Goal: Task Accomplishment & Management: Use online tool/utility

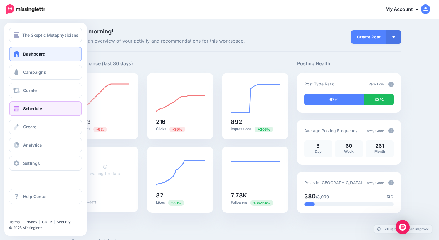
click at [29, 112] on link "Schedule" at bounding box center [45, 108] width 73 height 15
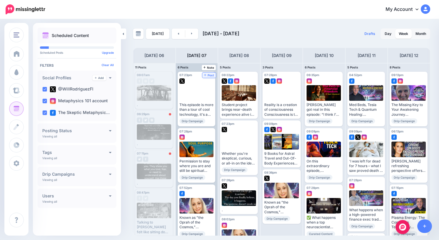
click at [213, 75] on span "Post" at bounding box center [209, 75] width 10 height 3
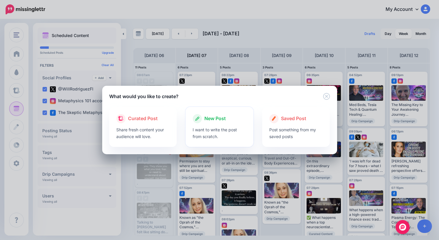
click at [218, 119] on span "New Post" at bounding box center [214, 119] width 21 height 8
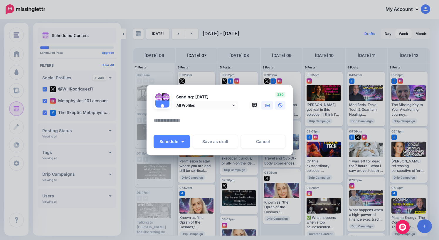
click at [267, 106] on icon at bounding box center [267, 105] width 5 height 4
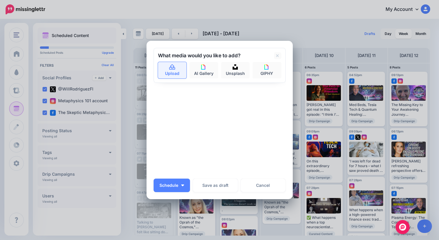
click at [169, 70] on link "Upload" at bounding box center [172, 70] width 29 height 16
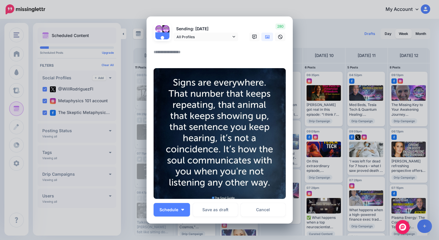
click at [203, 53] on textarea at bounding box center [221, 53] width 135 height 11
type textarea "*"
click at [174, 211] on span "Schedule" at bounding box center [168, 210] width 19 height 4
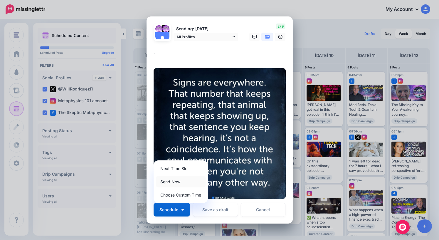
click at [173, 182] on link "Send Now" at bounding box center [181, 181] width 50 height 11
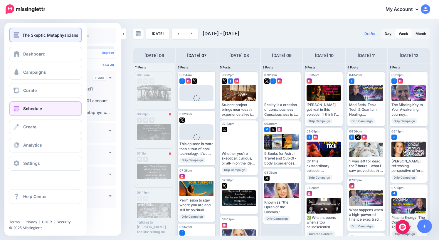
click at [16, 36] on img "button" at bounding box center [17, 34] width 6 height 5
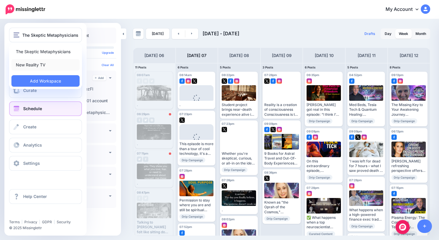
click at [30, 66] on link "New Reality TV" at bounding box center [45, 64] width 68 height 11
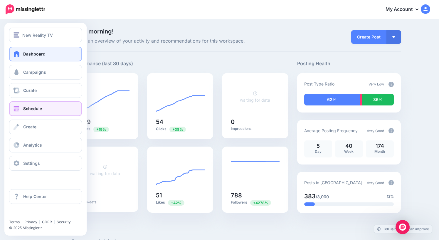
click at [26, 110] on span "Schedule" at bounding box center [32, 108] width 19 height 5
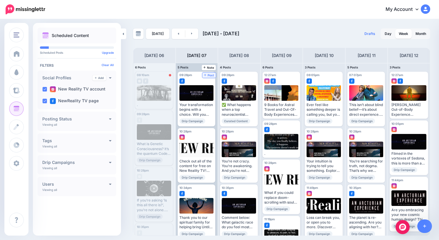
click at [213, 76] on span "Post" at bounding box center [209, 75] width 10 height 3
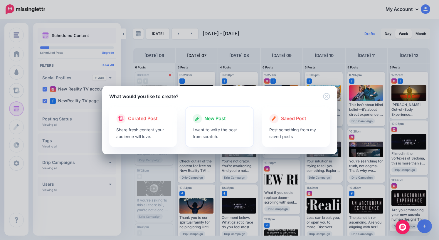
click at [216, 119] on span "New Post" at bounding box center [214, 119] width 21 height 8
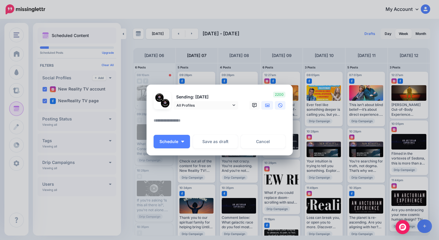
click at [270, 102] on link at bounding box center [267, 105] width 12 height 9
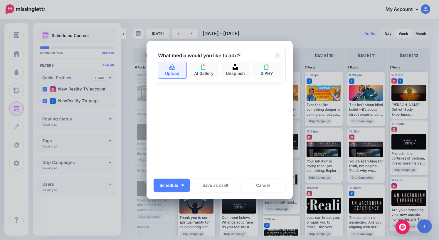
click at [170, 73] on link "Upload" at bounding box center [172, 70] width 29 height 16
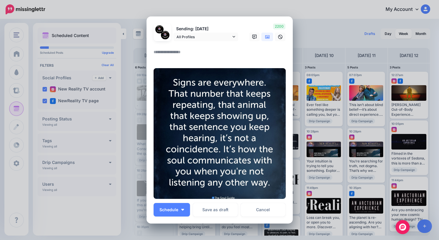
click at [184, 54] on textarea at bounding box center [221, 53] width 135 height 11
type textarea "*"
click at [177, 210] on span "Schedule" at bounding box center [168, 210] width 19 height 4
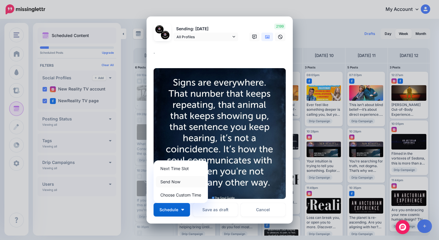
click at [176, 181] on link "Send Now" at bounding box center [181, 181] width 50 height 11
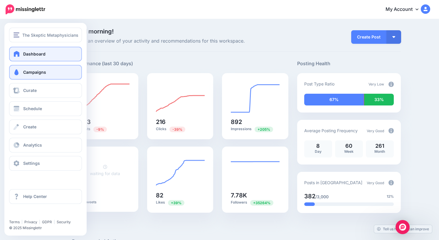
click at [31, 73] on span "Campaigns" at bounding box center [34, 72] width 23 height 5
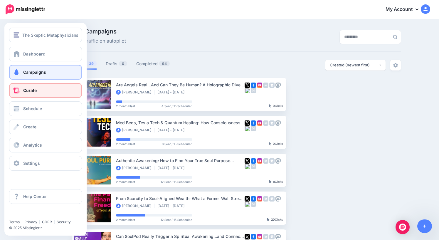
click at [34, 92] on span "Curate" at bounding box center [30, 90] width 14 height 5
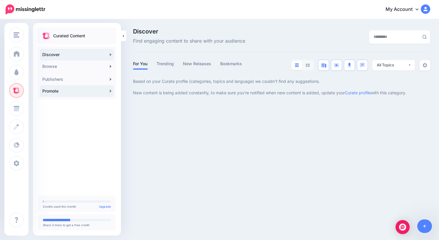
click at [77, 91] on link "Promote" at bounding box center [77, 91] width 74 height 12
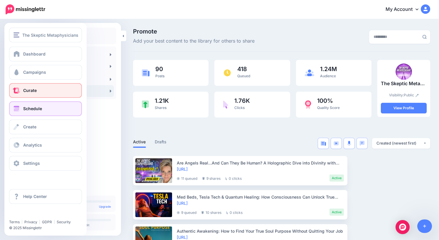
click at [33, 111] on span "Schedule" at bounding box center [32, 108] width 19 height 5
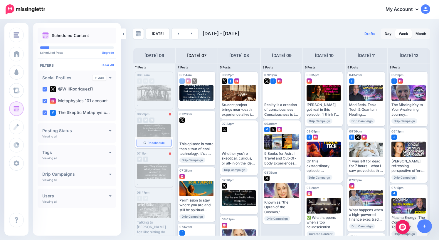
click at [155, 141] on span "Reschedule" at bounding box center [156, 142] width 17 height 3
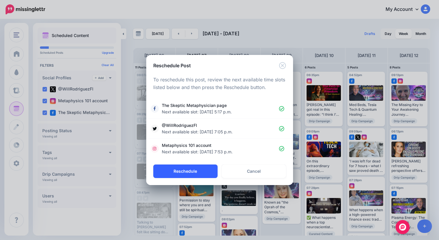
click at [195, 171] on button "Reschedule" at bounding box center [185, 171] width 64 height 14
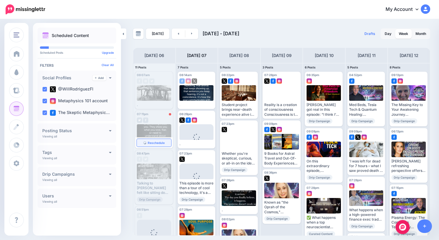
click at [153, 143] on span "Reschedule" at bounding box center [156, 142] width 17 height 3
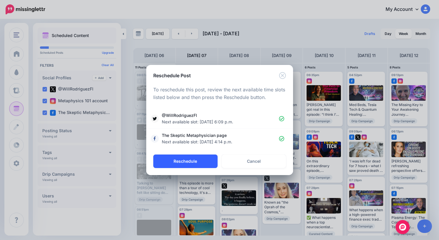
click at [191, 163] on button "Reschedule" at bounding box center [185, 161] width 64 height 14
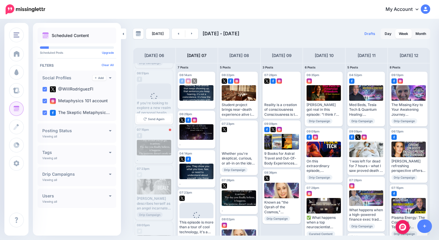
scroll to position [108, 0]
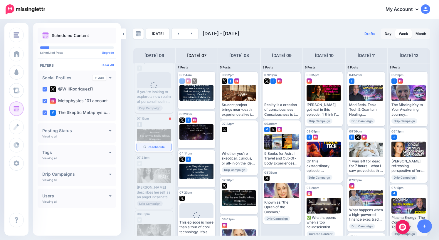
click at [154, 148] on span "Reschedule" at bounding box center [156, 146] width 17 height 3
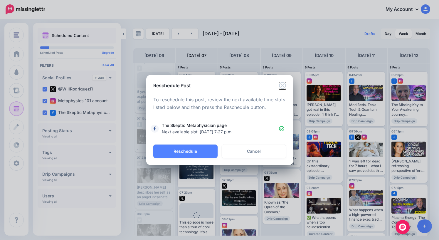
click at [282, 87] on icon "Close" at bounding box center [282, 85] width 7 height 7
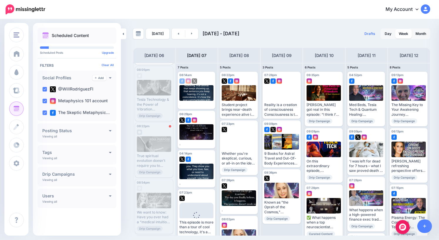
scroll to position [256, 0]
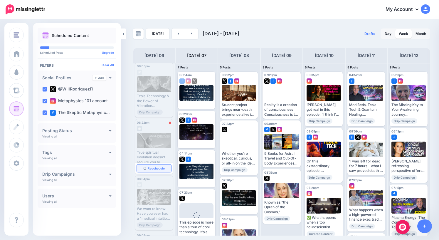
click at [158, 168] on span "Reschedule" at bounding box center [156, 168] width 17 height 3
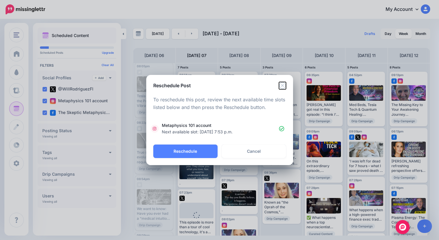
click at [282, 85] on icon "Close" at bounding box center [282, 85] width 7 height 7
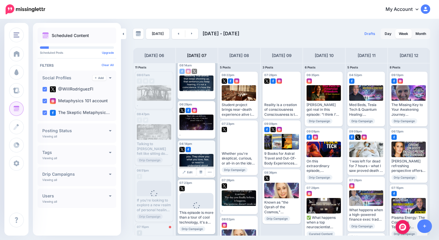
scroll to position [0, 0]
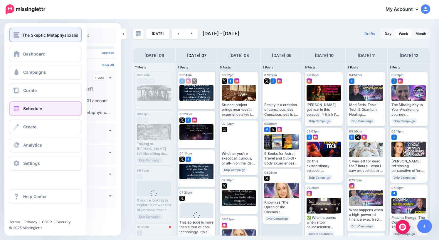
click at [28, 36] on span "The Skeptic Metaphysicians" at bounding box center [50, 35] width 56 height 7
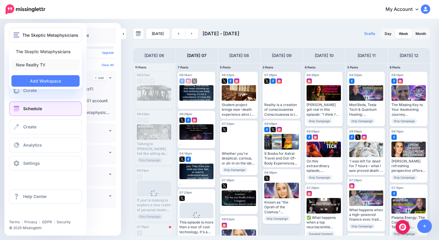
click at [27, 66] on link "New Reality TV" at bounding box center [45, 64] width 68 height 11
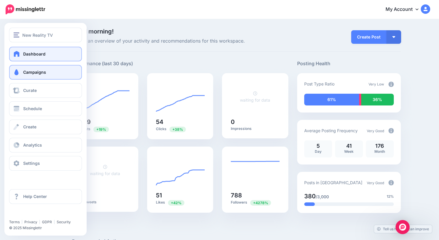
click at [28, 73] on span "Campaigns" at bounding box center [34, 72] width 23 height 5
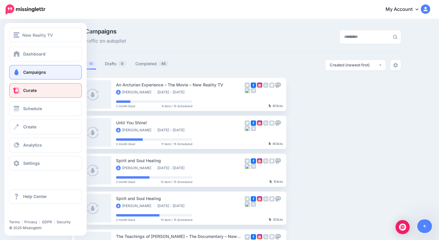
click at [29, 91] on span "Curate" at bounding box center [30, 90] width 14 height 5
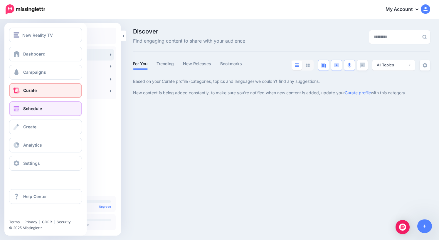
click at [21, 110] on link "Schedule" at bounding box center [45, 108] width 73 height 15
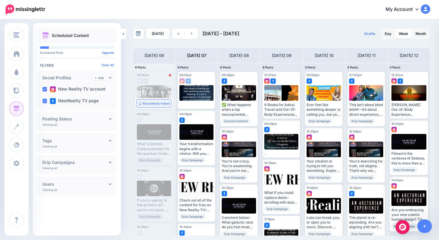
click at [157, 103] on span "Reschedule Failed" at bounding box center [156, 103] width 27 height 3
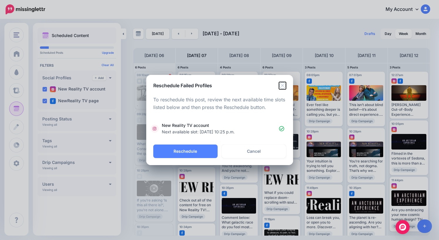
click at [282, 85] on icon "Close" at bounding box center [282, 85] width 7 height 7
